Goal: Information Seeking & Learning: Check status

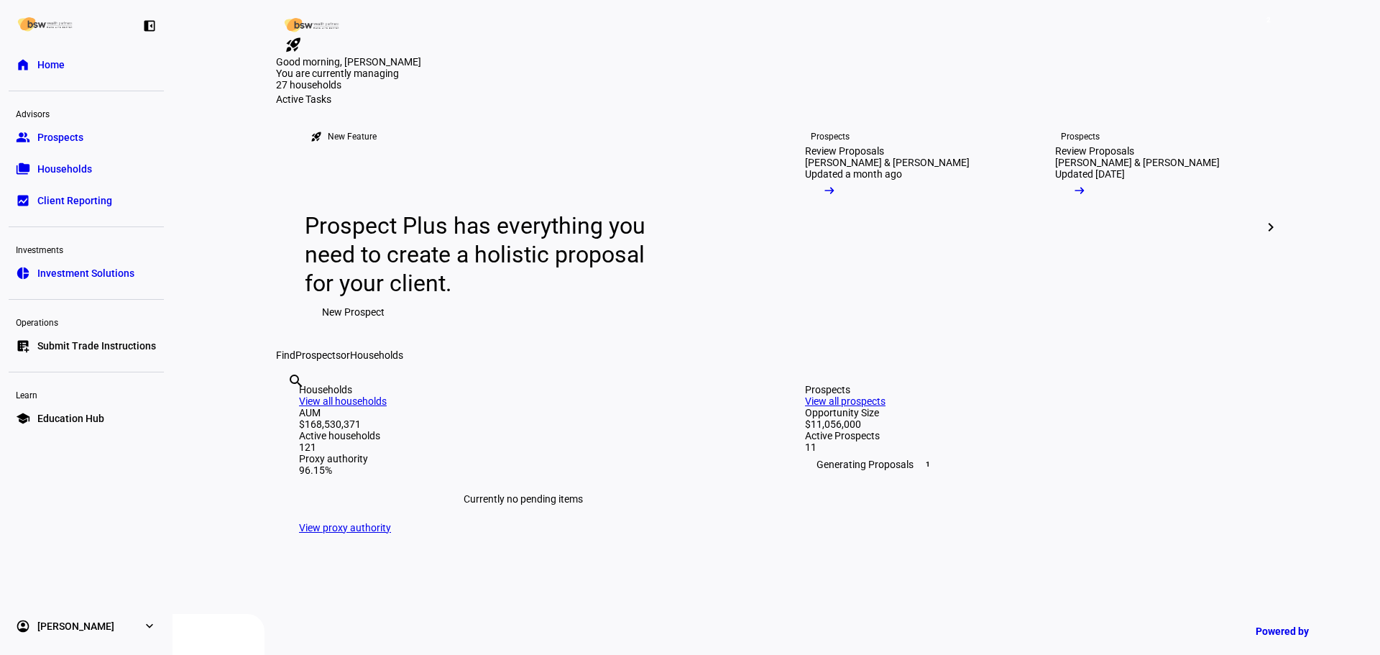
click at [299, 440] on div "search clear" at bounding box center [287, 400] width 23 height 79
click at [290, 409] on input "text" at bounding box center [289, 400] width 3 height 17
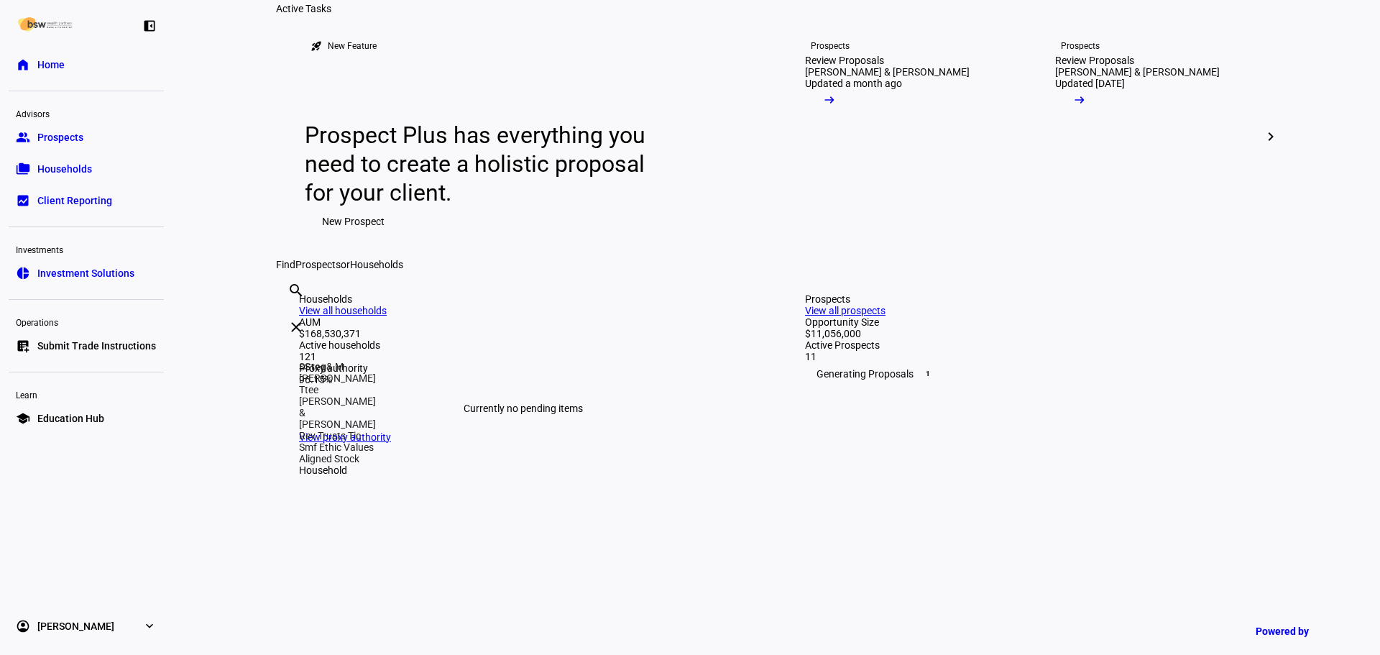
scroll to position [144, 0]
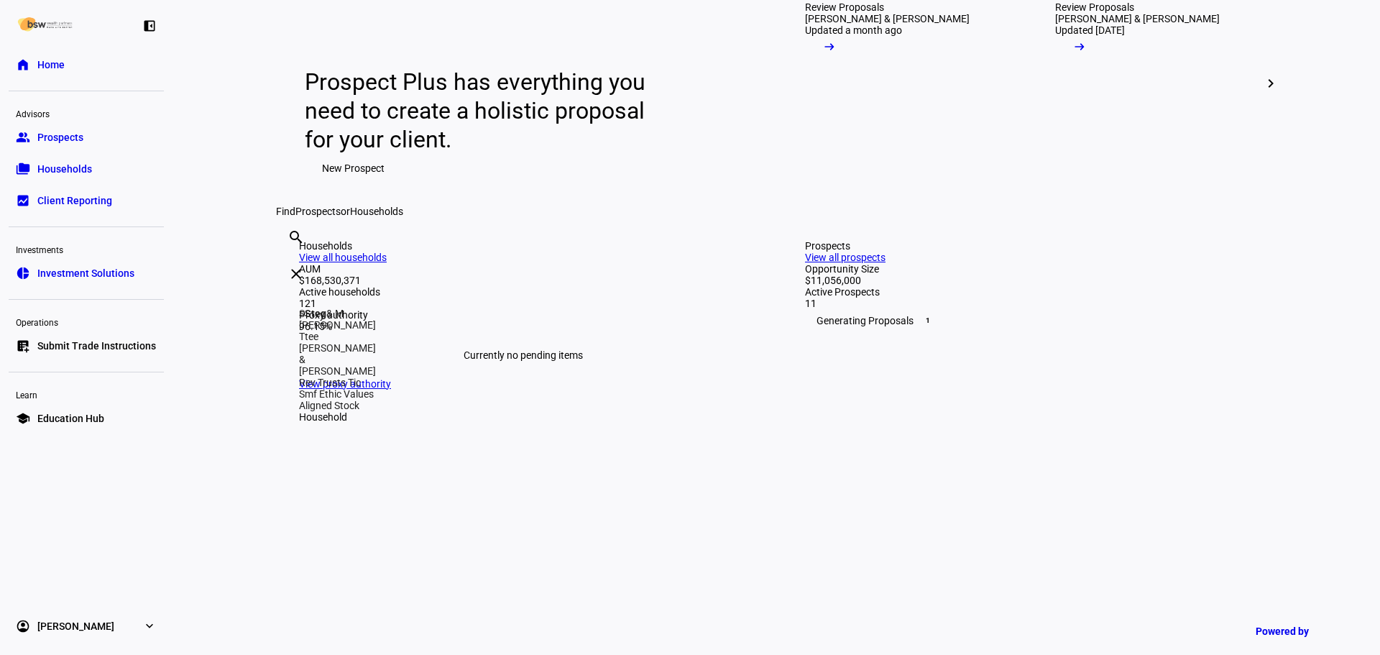
click at [290, 265] on input "steg" at bounding box center [289, 256] width 3 height 17
type input "s"
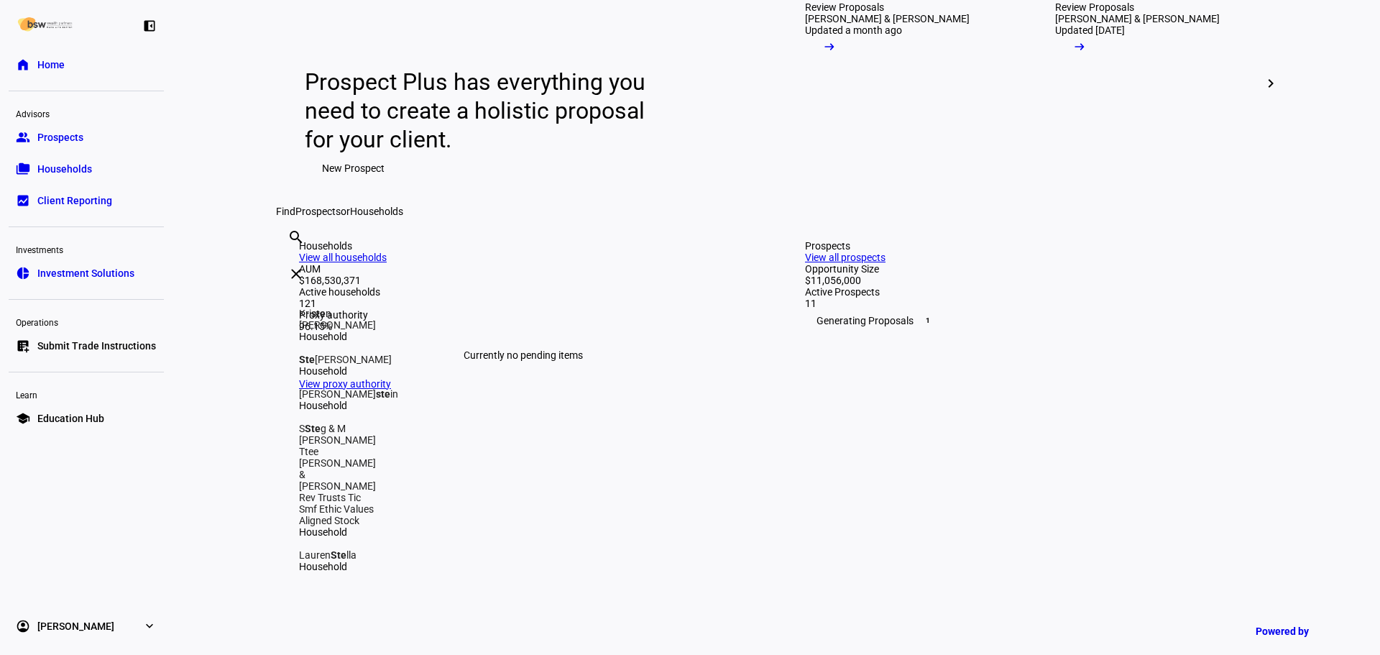
type input "steg"
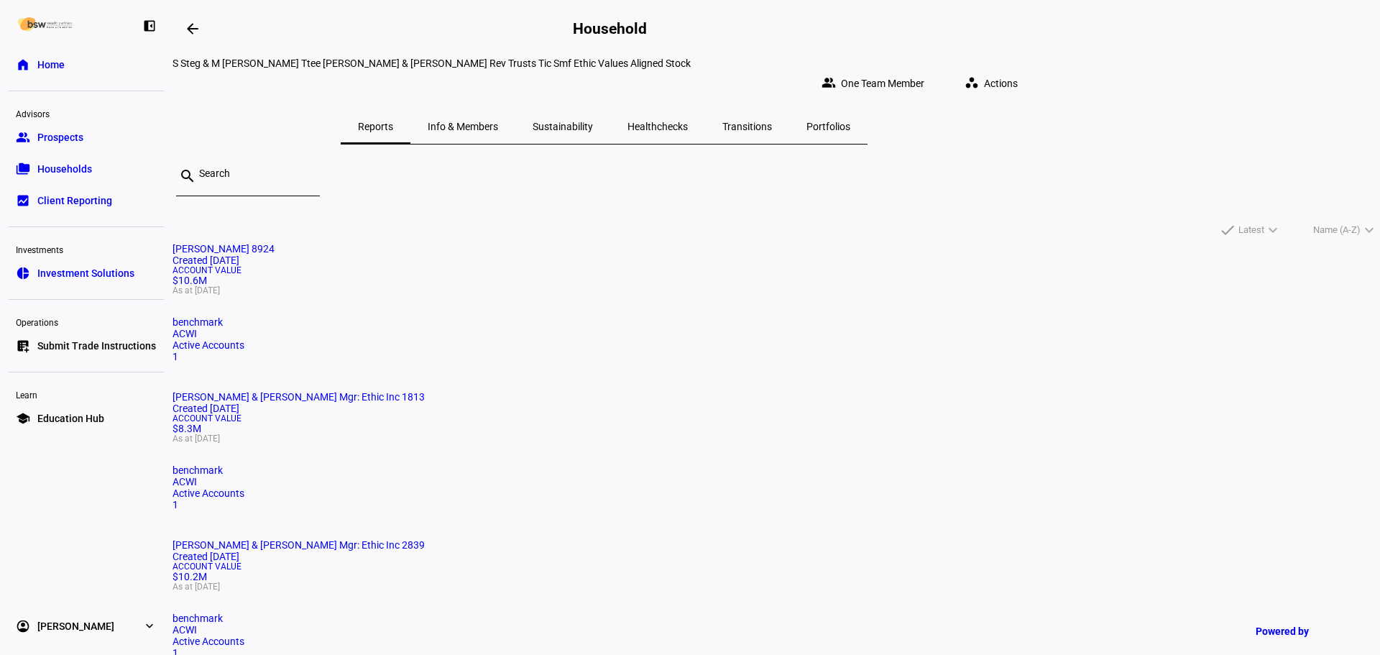
click at [561, 362] on mat-card "[PERSON_NAME] 8924 Created [DATE] Account Value $10.6M As at [DATE] benchmark A…" at bounding box center [777, 302] width 1208 height 119
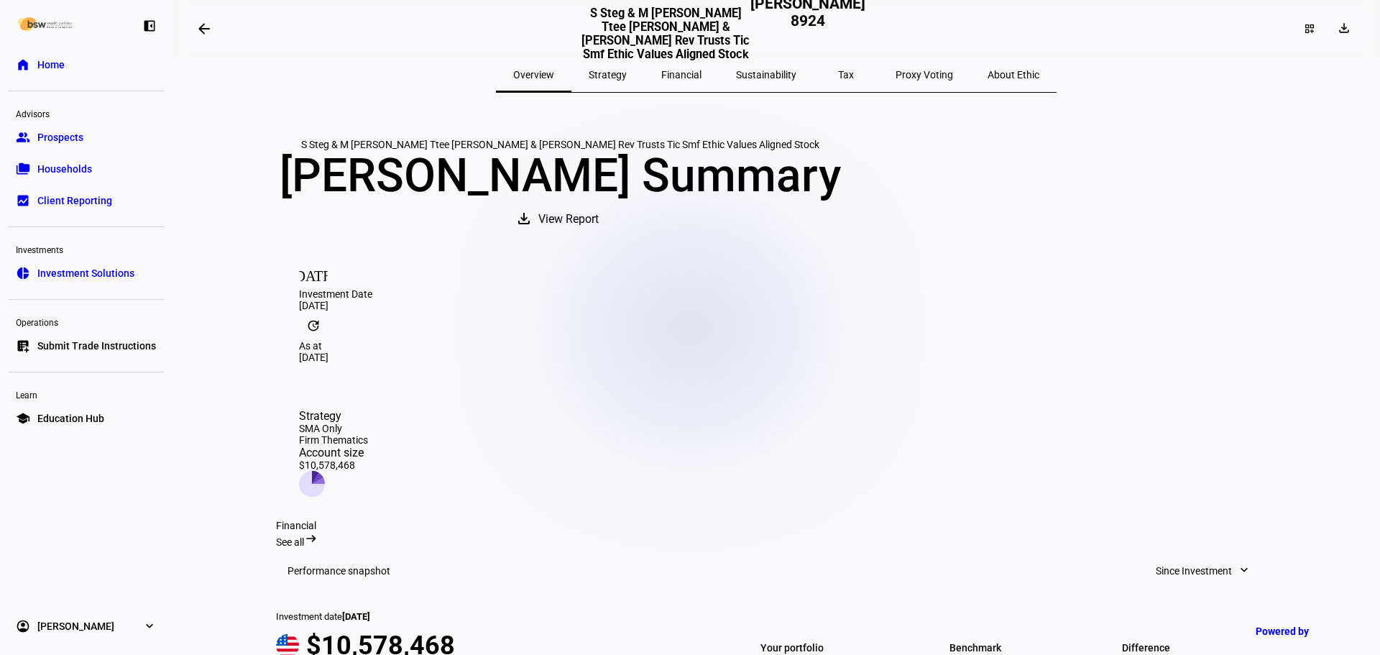
click at [702, 78] on span "Financial" at bounding box center [681, 75] width 40 height 10
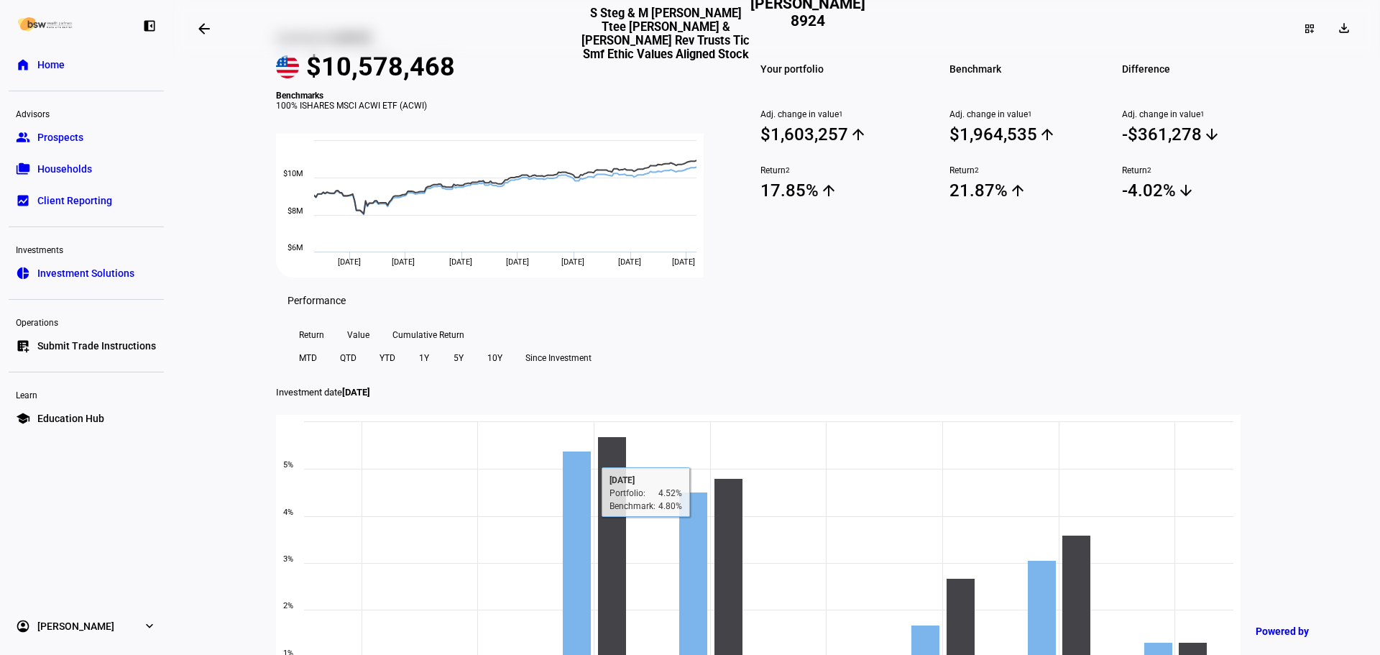
scroll to position [144, 0]
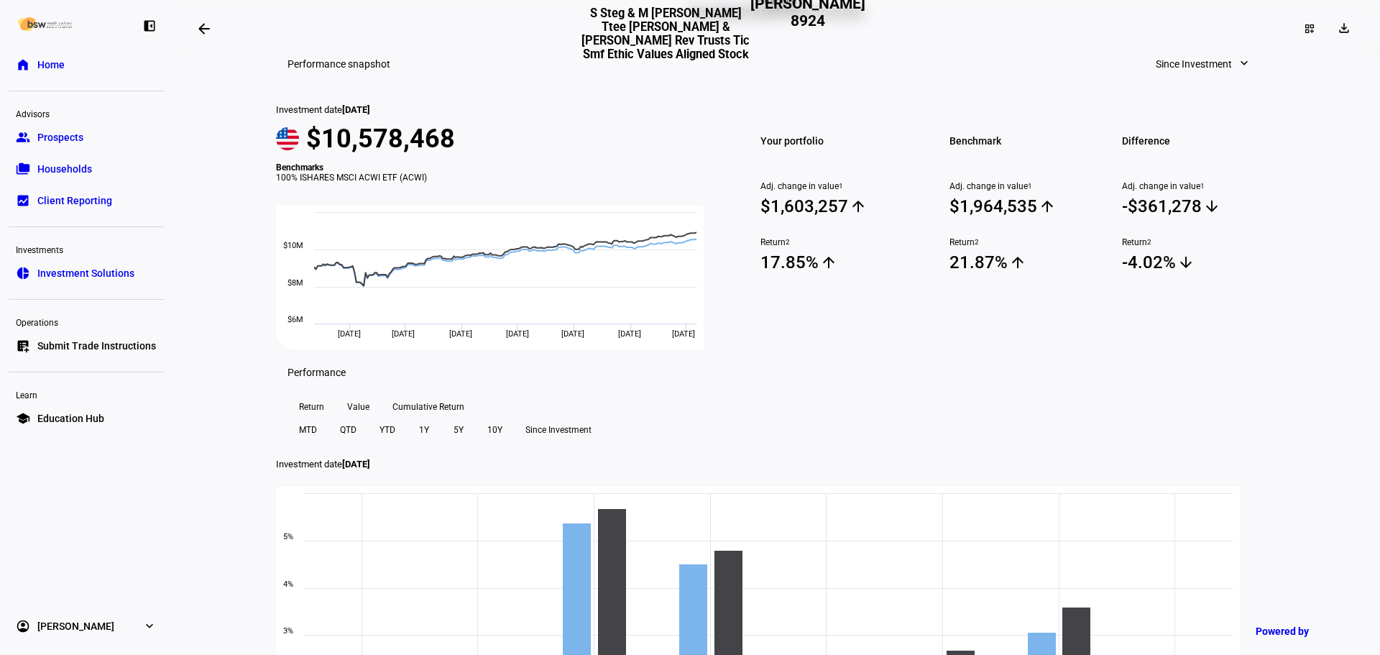
click at [203, 29] on mat-icon "arrow_backwards" at bounding box center [204, 28] width 17 height 17
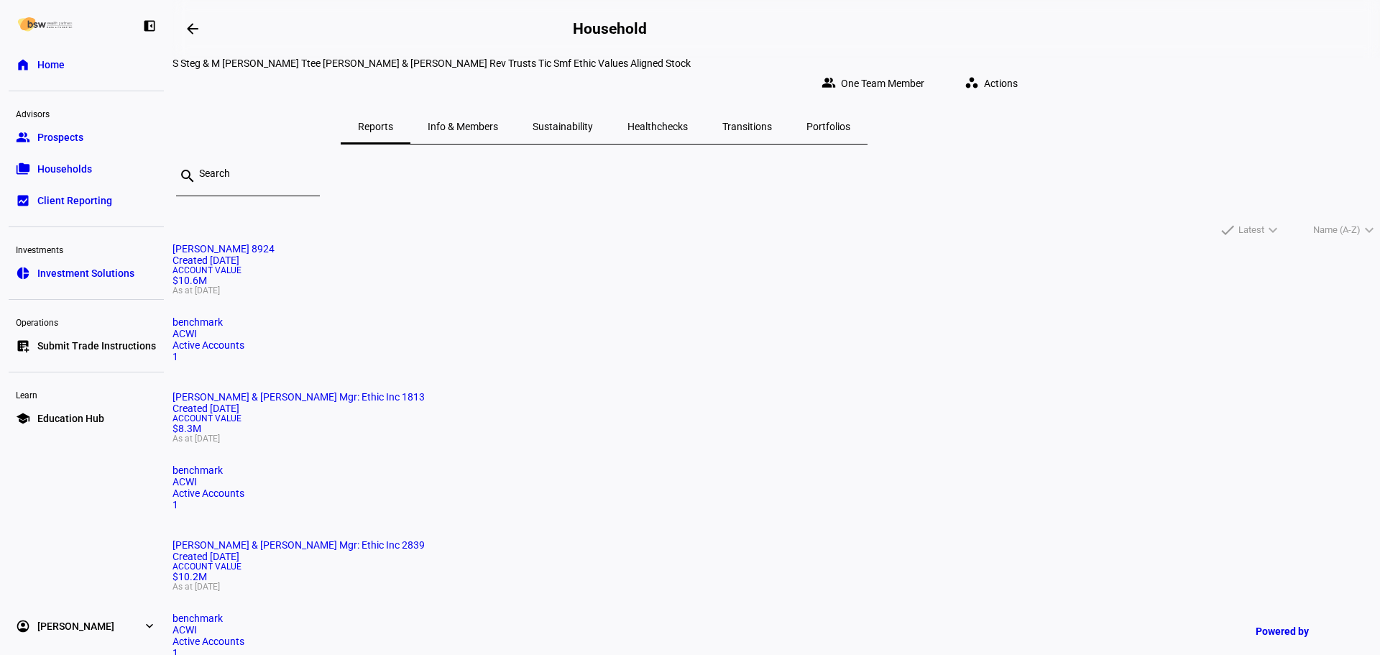
click at [1035, 539] on mat-card "[PERSON_NAME] & [PERSON_NAME] Mgr: Ethic Inc 2839 Created [DATE] Account Value …" at bounding box center [777, 598] width 1208 height 119
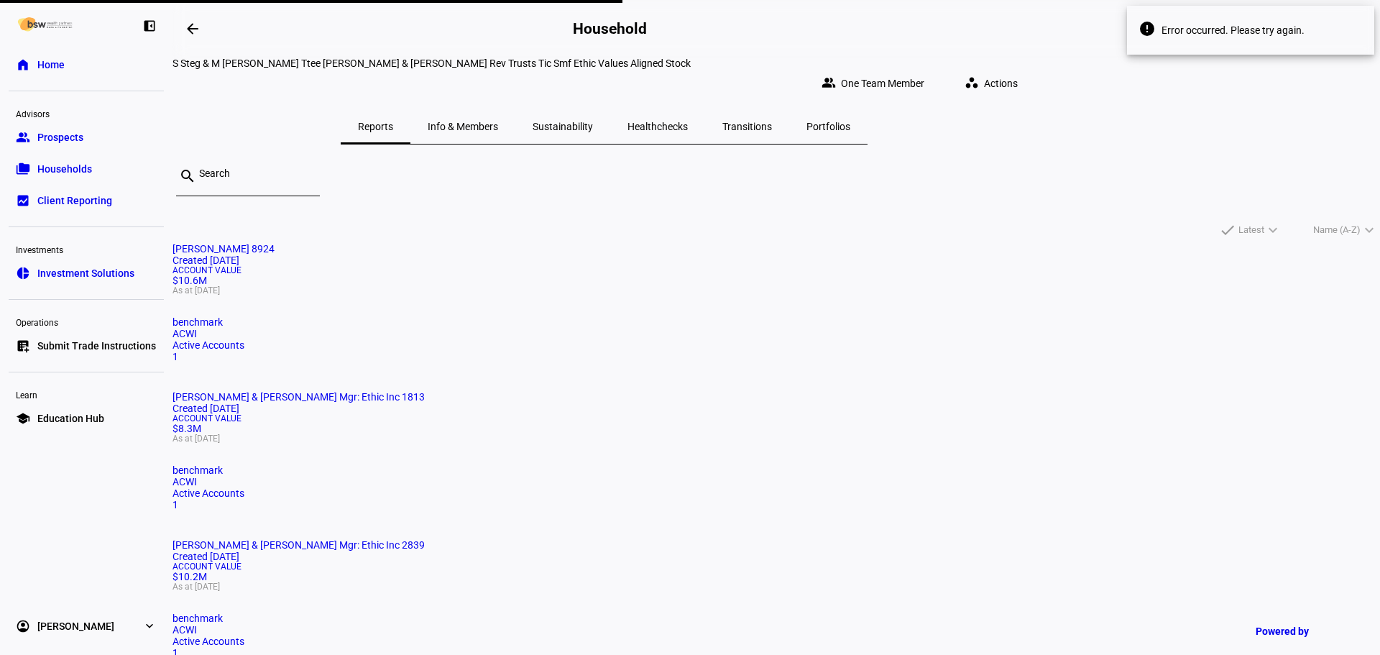
click at [977, 562] on div "Account Value $10.2M As at [DATE]" at bounding box center [777, 576] width 1208 height 29
click at [780, 414] on div "Account Value $8.3M As at [DATE]" at bounding box center [777, 428] width 1208 height 29
click at [1035, 539] on mat-card-title "Stephen R Steg & Marcy Gallardo Mgr: Ethic Inc 2839 Created 4 years ago" at bounding box center [777, 550] width 1208 height 23
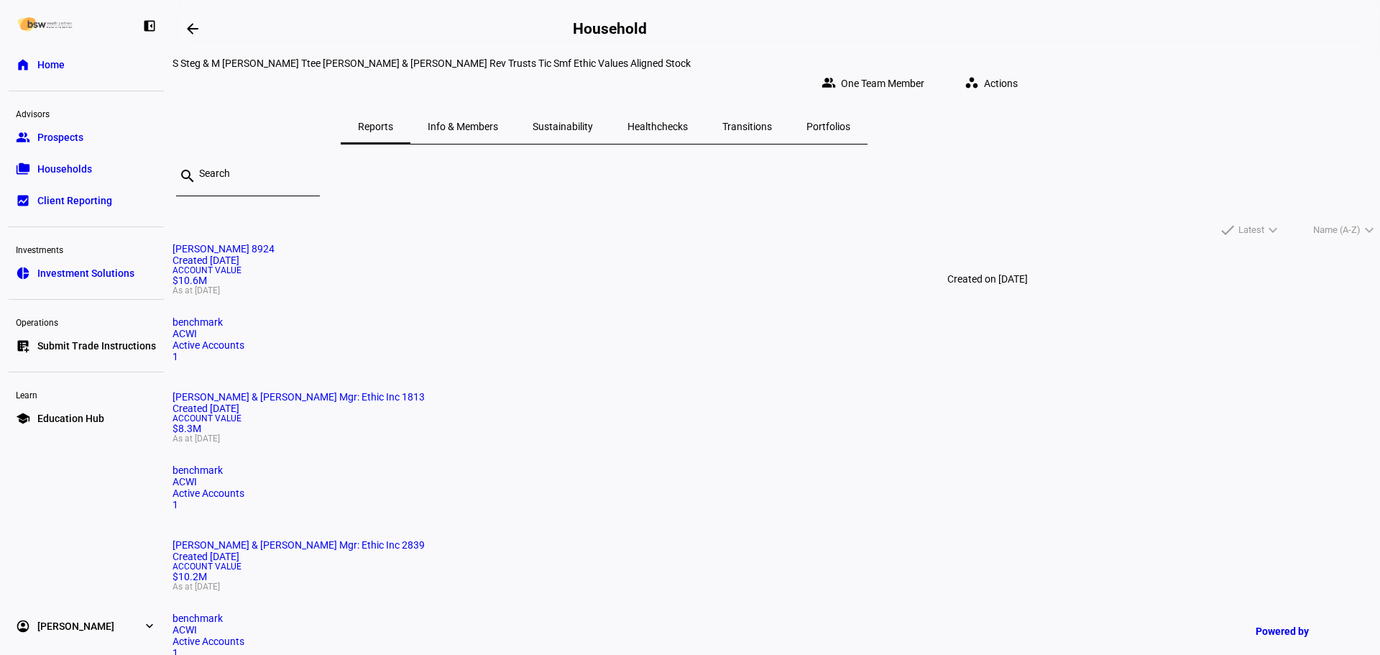
click at [1035, 551] on div "Created [DATE]" at bounding box center [777, 557] width 1208 height 12
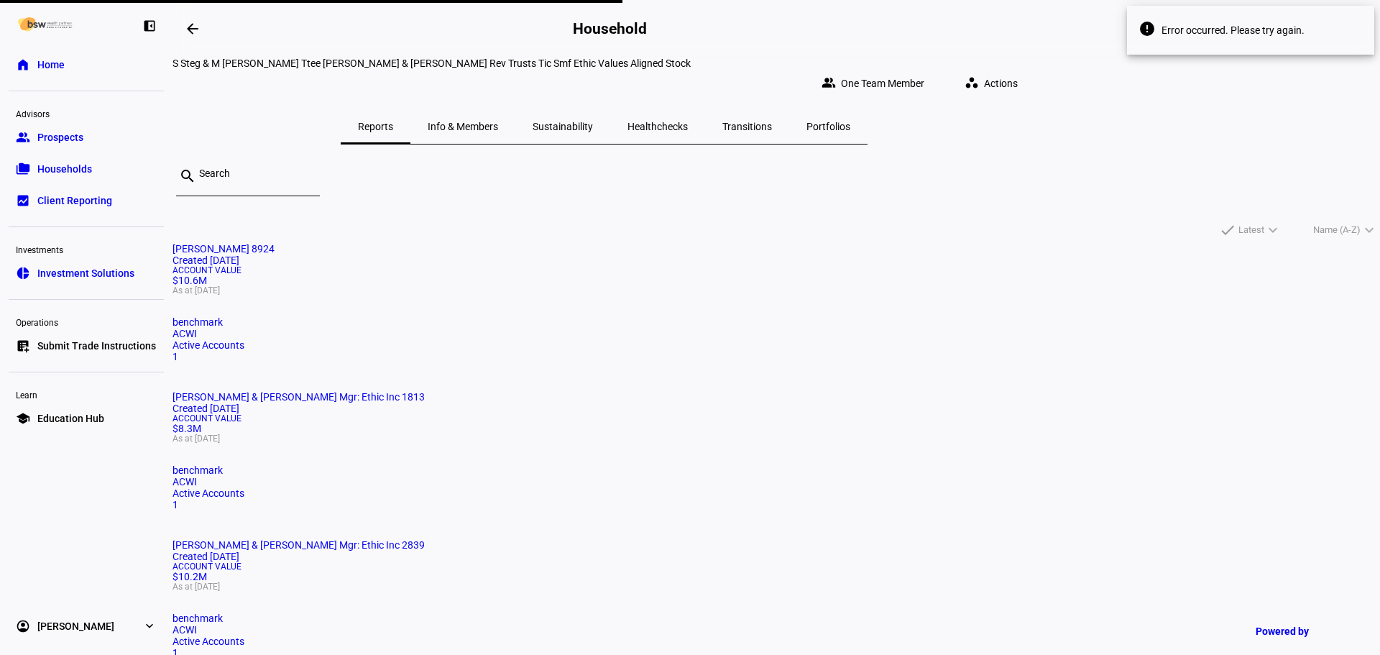
click at [77, 142] on span "Prospects" at bounding box center [60, 137] width 46 height 14
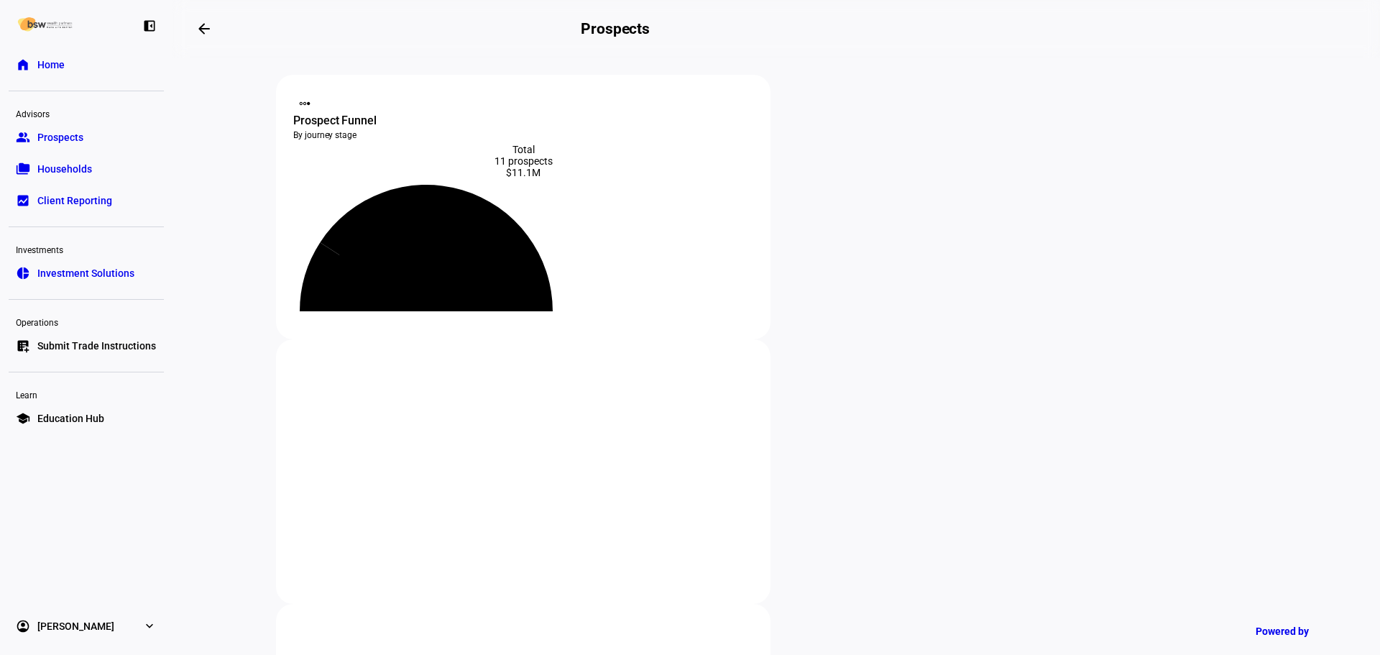
click at [70, 70] on link "home Home" at bounding box center [86, 64] width 155 height 29
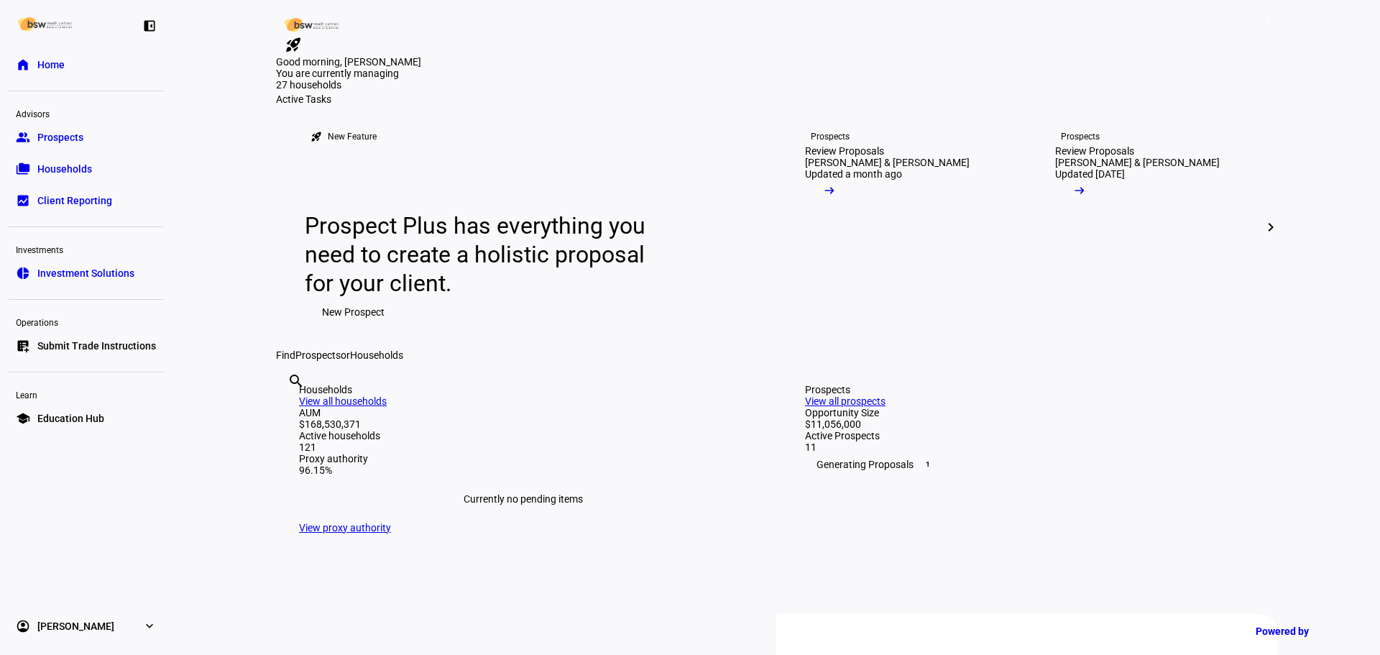
click at [299, 440] on div "search clear" at bounding box center [287, 400] width 23 height 79
click at [290, 409] on input "text" at bounding box center [289, 400] width 3 height 17
click at [299, 440] on div "search steg clear" at bounding box center [287, 400] width 23 height 79
click at [290, 409] on input "steg" at bounding box center [289, 400] width 3 height 17
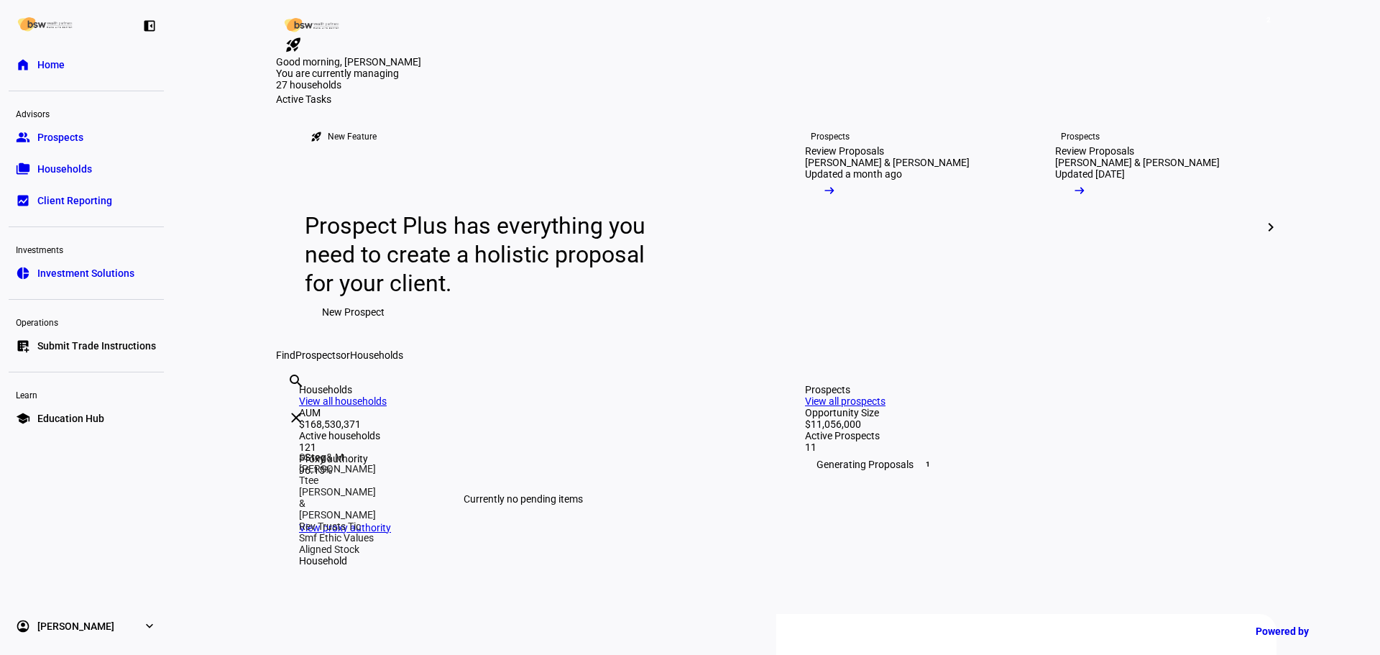
type input "steg"
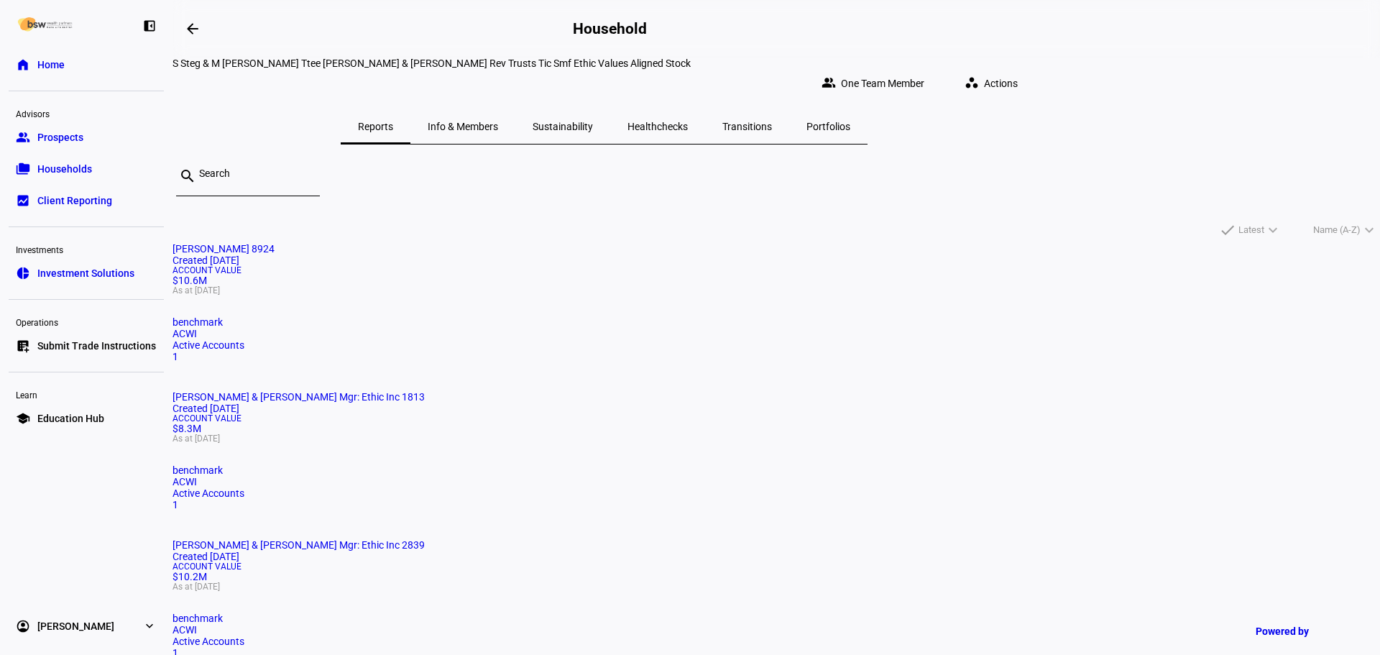
click at [1035, 562] on div "Account Value $10.2M As at [DATE]" at bounding box center [777, 576] width 1208 height 29
click at [794, 414] on div "Account Value $8.3M As at [DATE]" at bounding box center [777, 428] width 1208 height 29
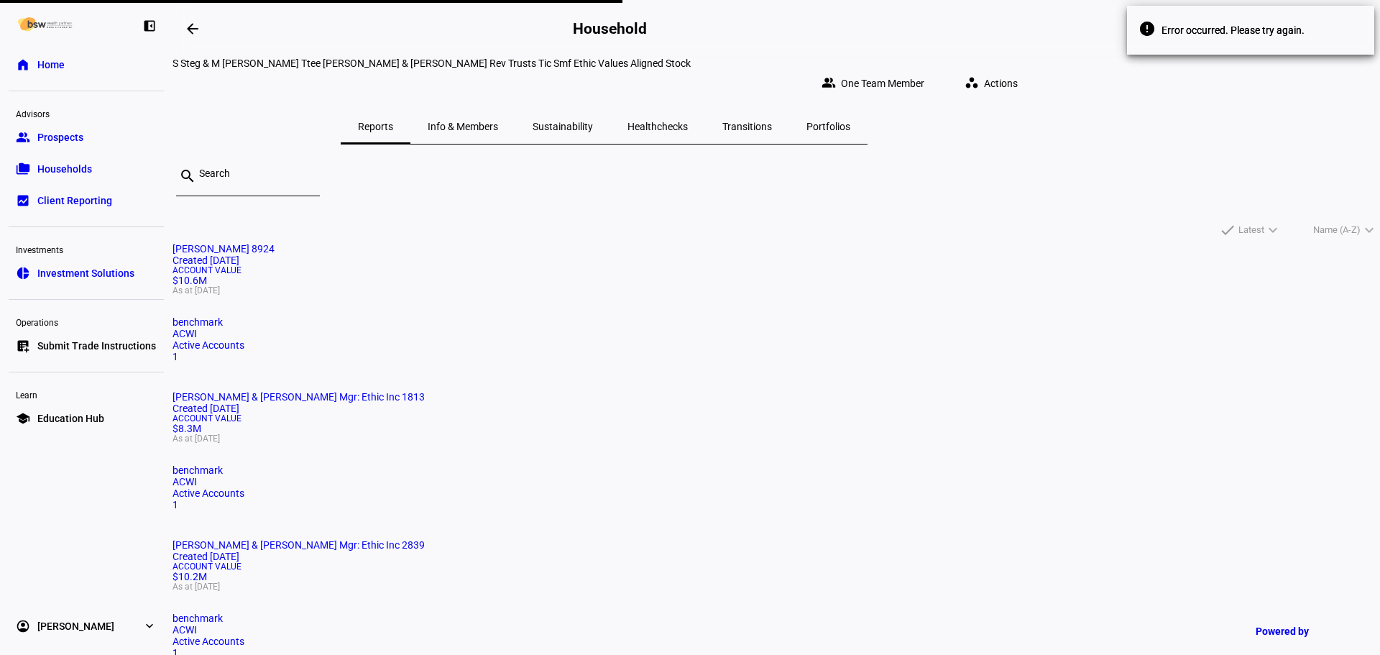
click at [1000, 562] on div "Account Value $10.2M As at [DATE]" at bounding box center [777, 576] width 1208 height 29
click at [483, 309] on mat-card "[PERSON_NAME] 8924 Created [DATE] Account Value $10.6M As at [DATE] benchmark A…" at bounding box center [777, 302] width 1208 height 119
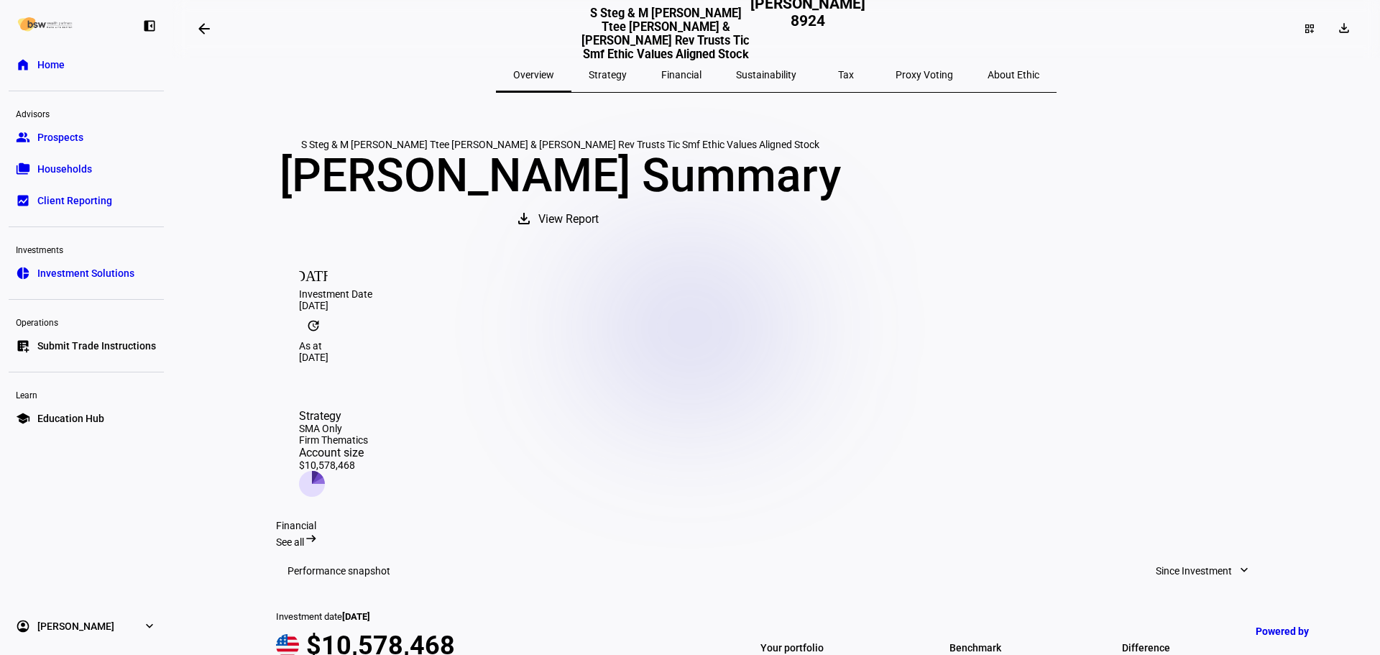
click at [206, 33] on mat-icon "arrow_backwards" at bounding box center [204, 28] width 17 height 17
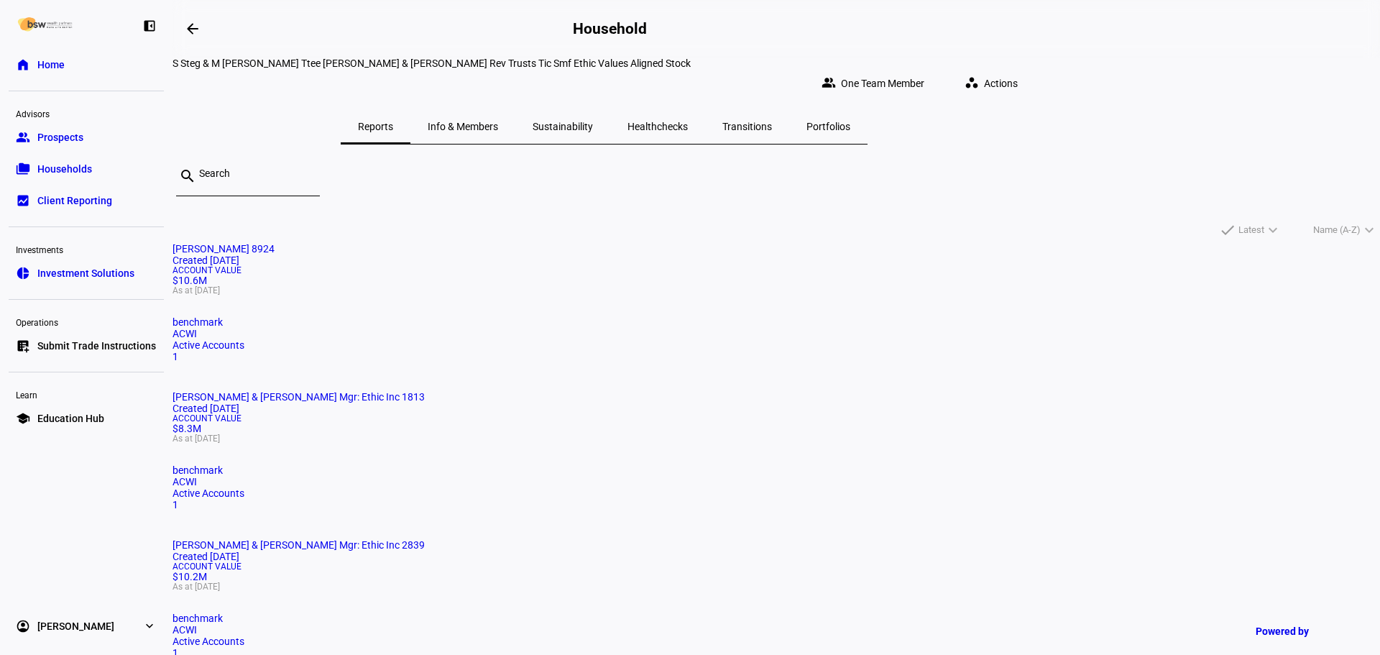
click at [1113, 539] on mat-card "[PERSON_NAME] & [PERSON_NAME] Mgr: Ethic Inc 2839 Created [DATE] Account Value …" at bounding box center [777, 598] width 1208 height 119
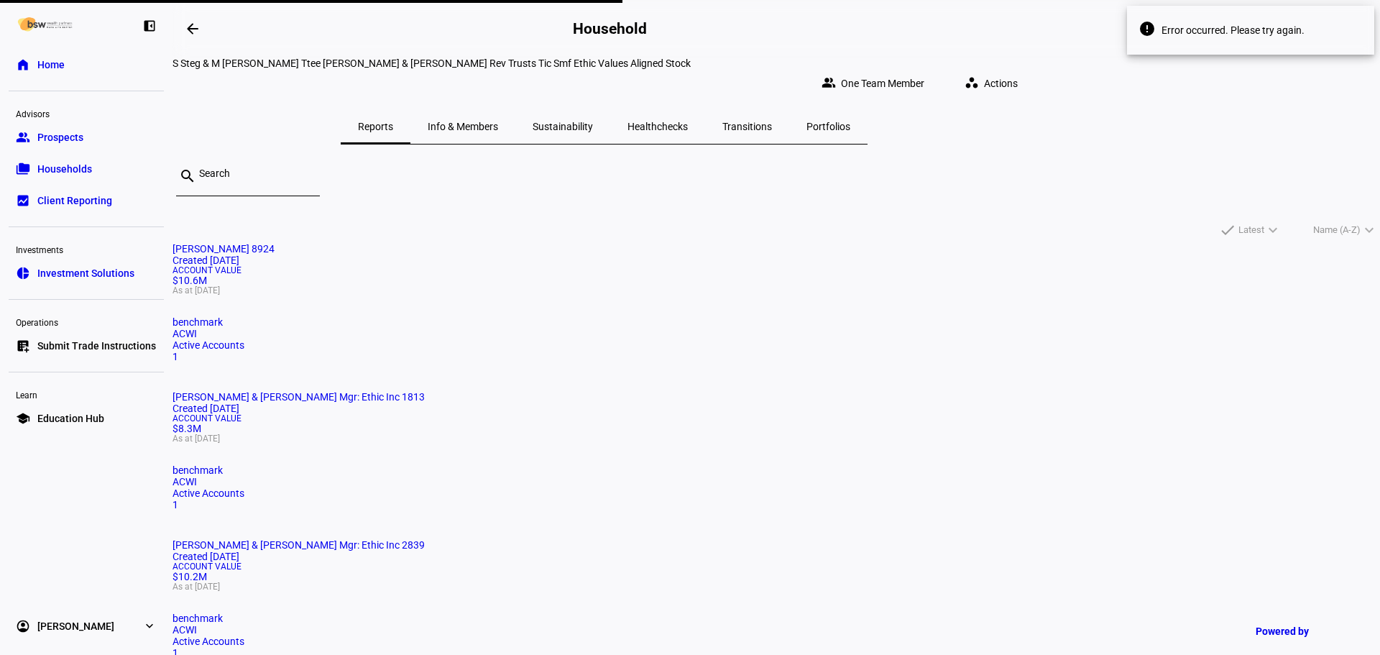
click at [749, 391] on mat-card-title "[PERSON_NAME] & [PERSON_NAME] Mgr: Ethic Inc 1813 Created [DATE]" at bounding box center [777, 402] width 1208 height 23
click at [563, 328] on mat-card "[PERSON_NAME] 8924 Created [DATE] Account Value $10.6M As at [DATE] benchmark A…" at bounding box center [777, 302] width 1208 height 119
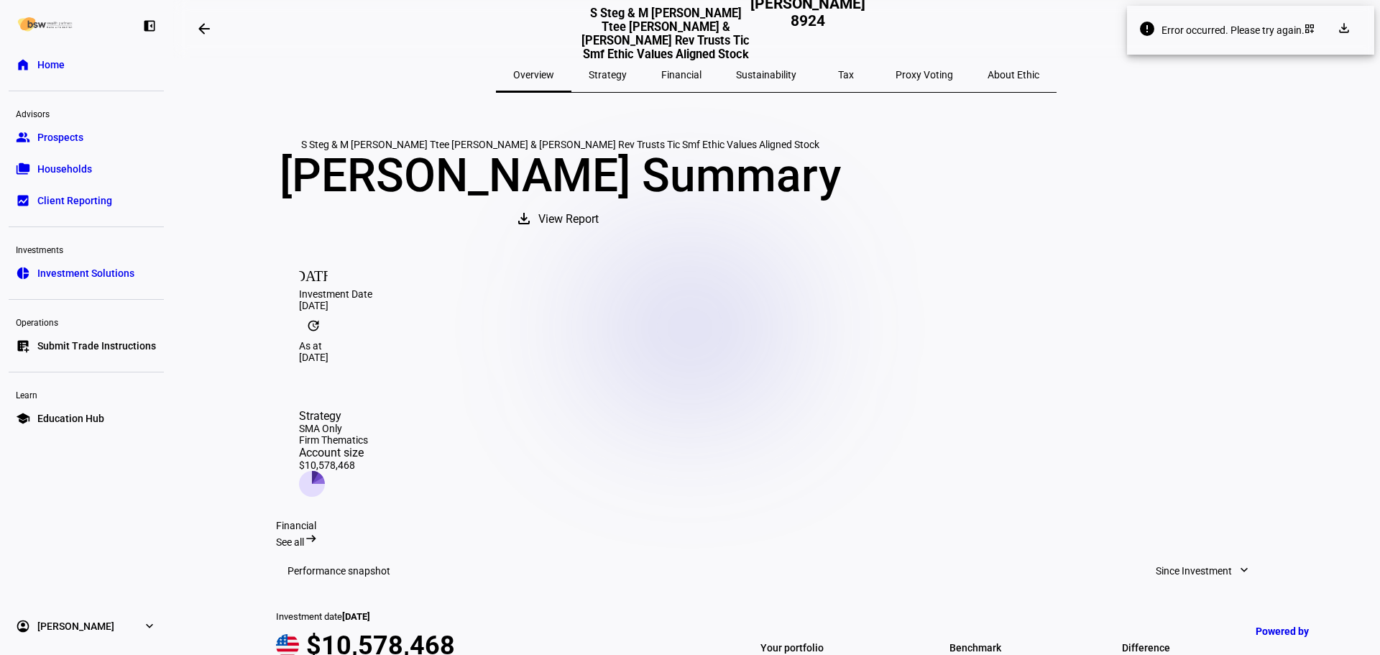
click at [209, 38] on span at bounding box center [204, 29] width 35 height 35
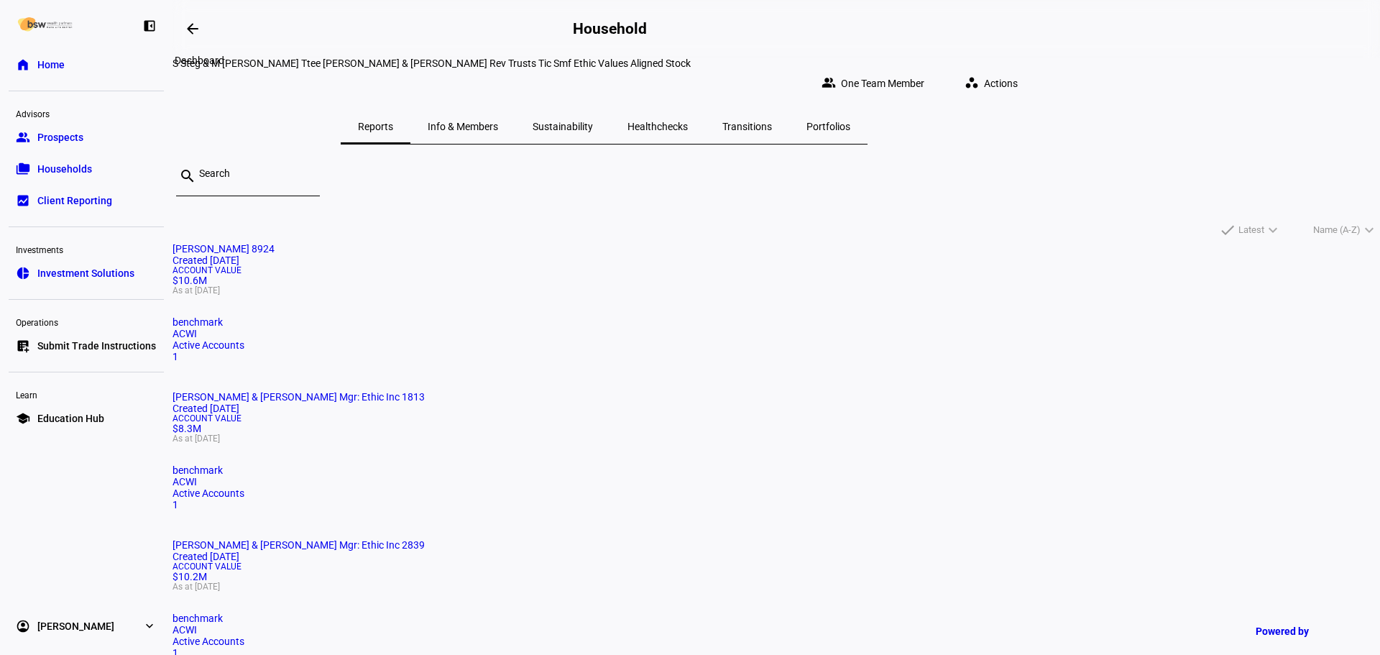
click at [206, 39] on span at bounding box center [192, 29] width 35 height 35
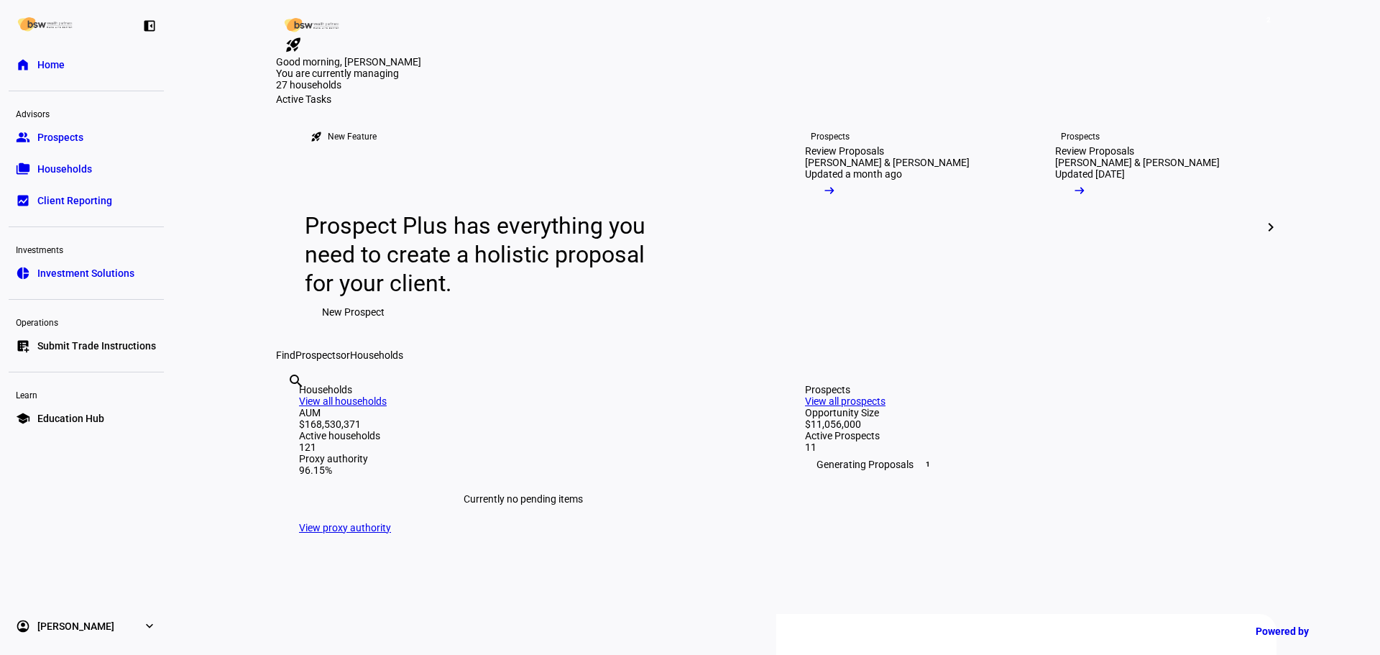
click at [116, 78] on link "home Home" at bounding box center [86, 64] width 155 height 29
click at [290, 409] on input "text" at bounding box center [289, 400] width 3 height 17
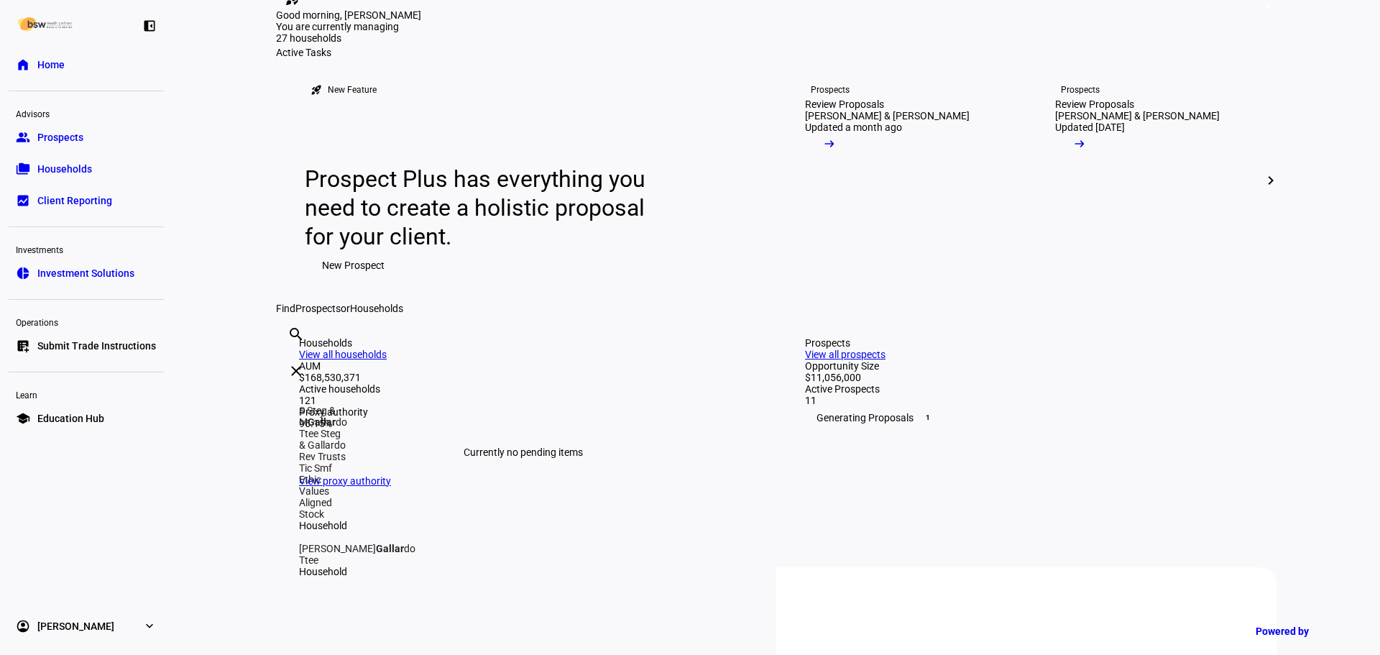
scroll to position [72, 0]
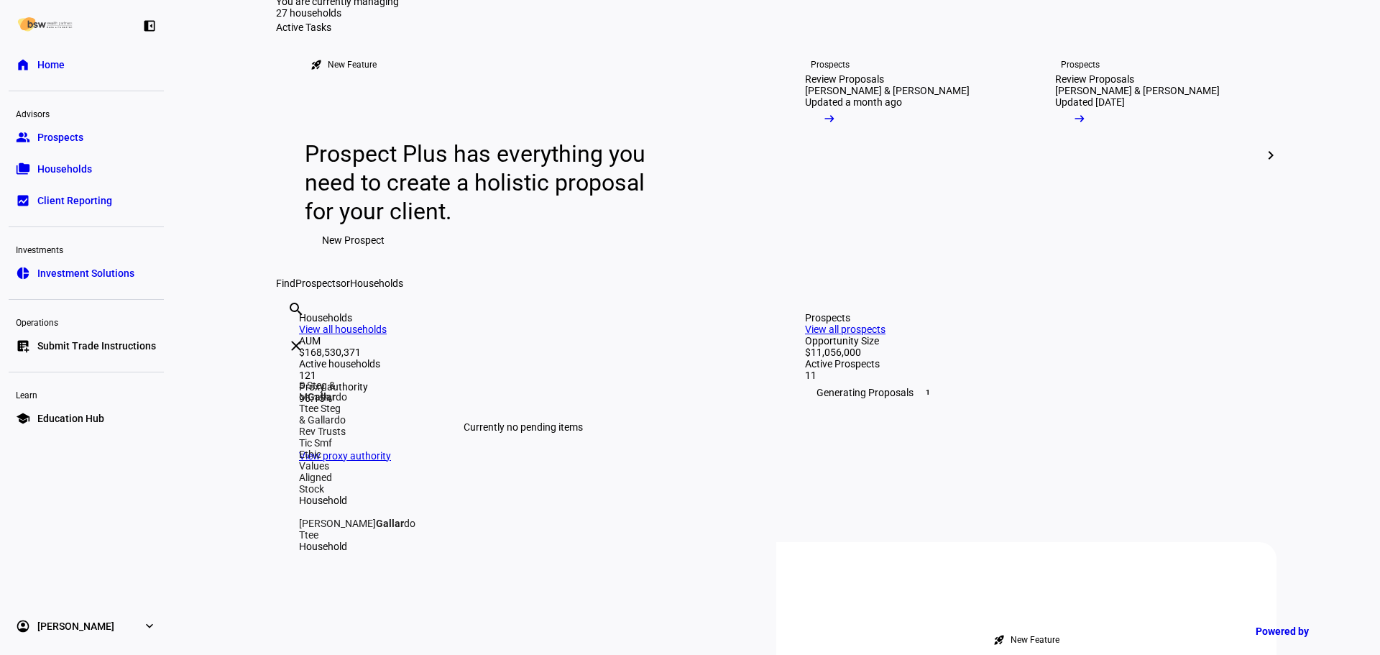
type input "gallar"
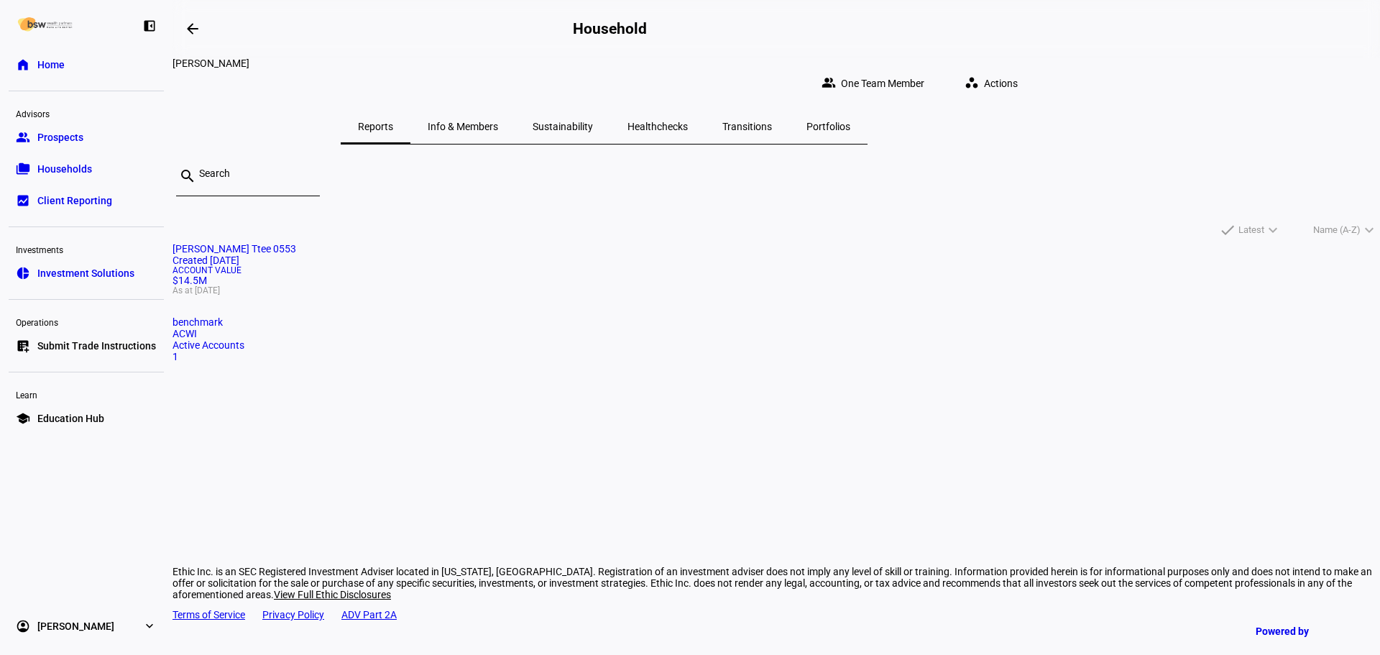
click at [544, 275] on span "Account Value" at bounding box center [777, 270] width 1208 height 9
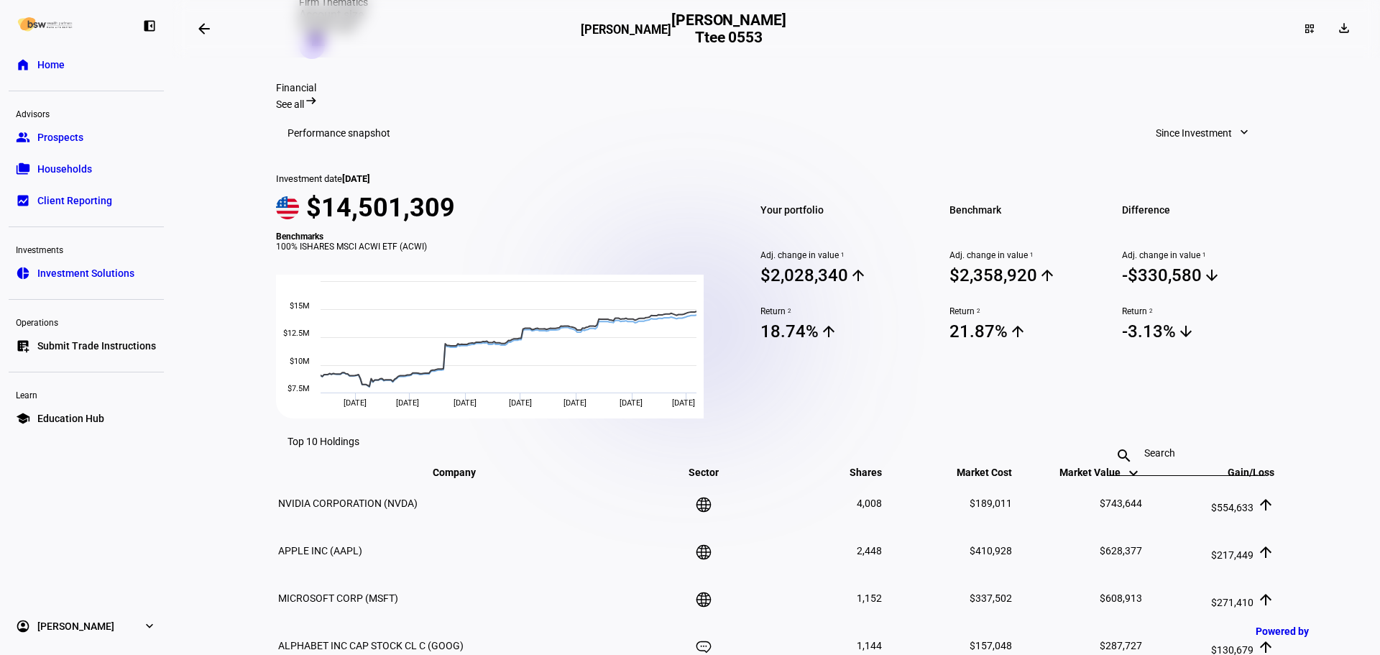
scroll to position [454, 0]
